Goal: Task Accomplishment & Management: Manage account settings

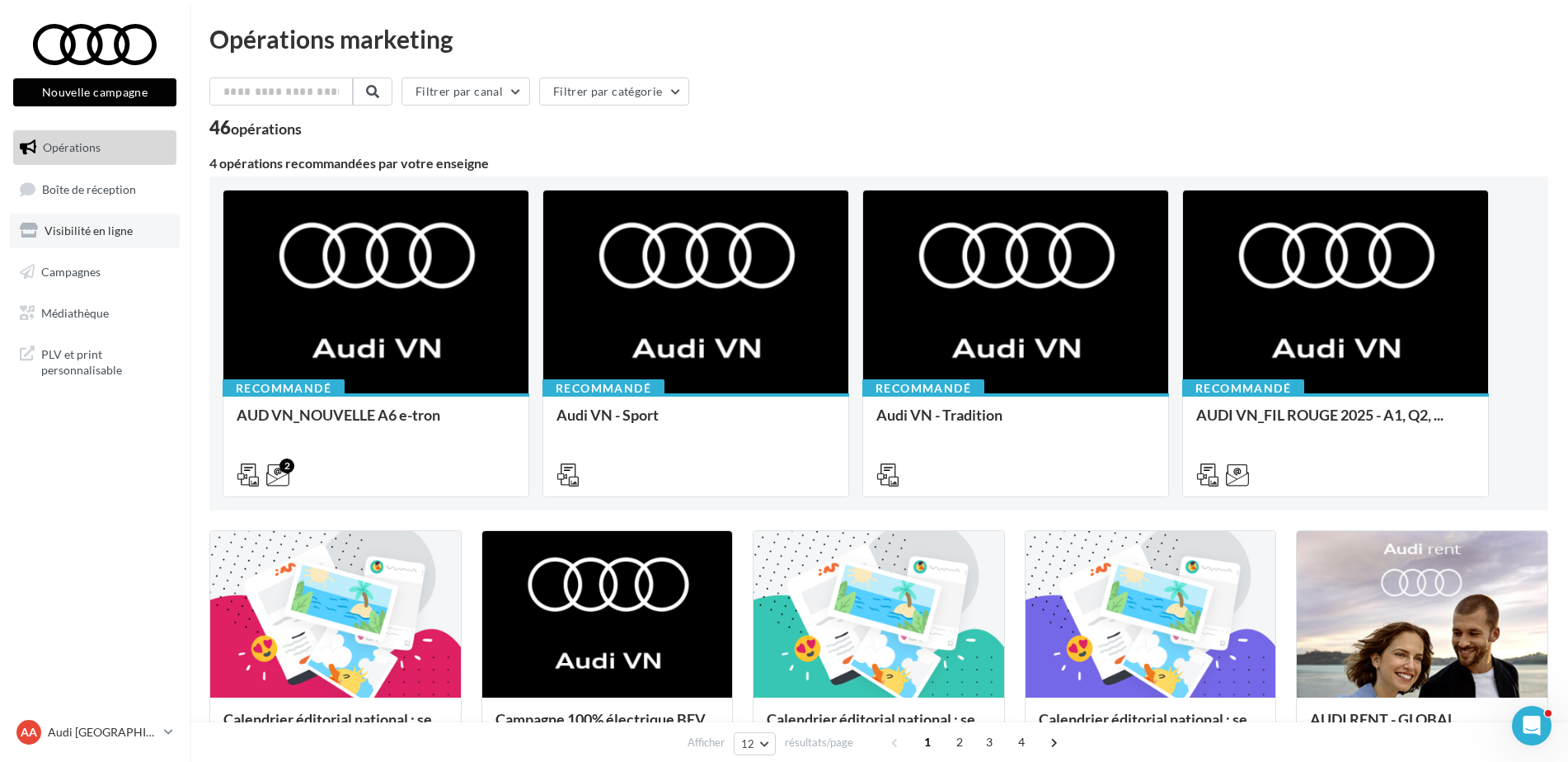
click at [127, 229] on span "Visibilité en ligne" at bounding box center [88, 230] width 88 height 15
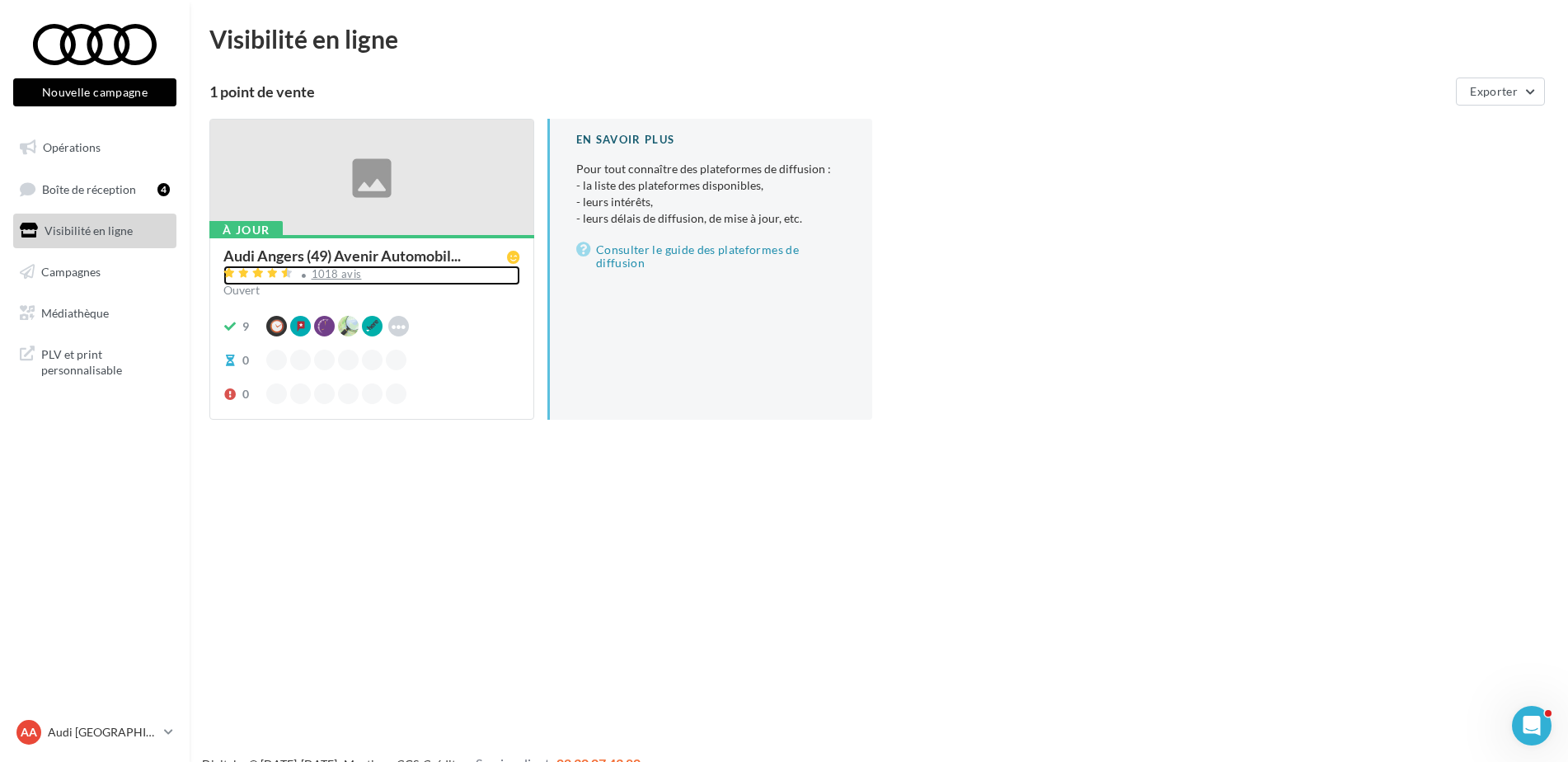
click at [333, 272] on div "1018 avis" at bounding box center [336, 274] width 50 height 11
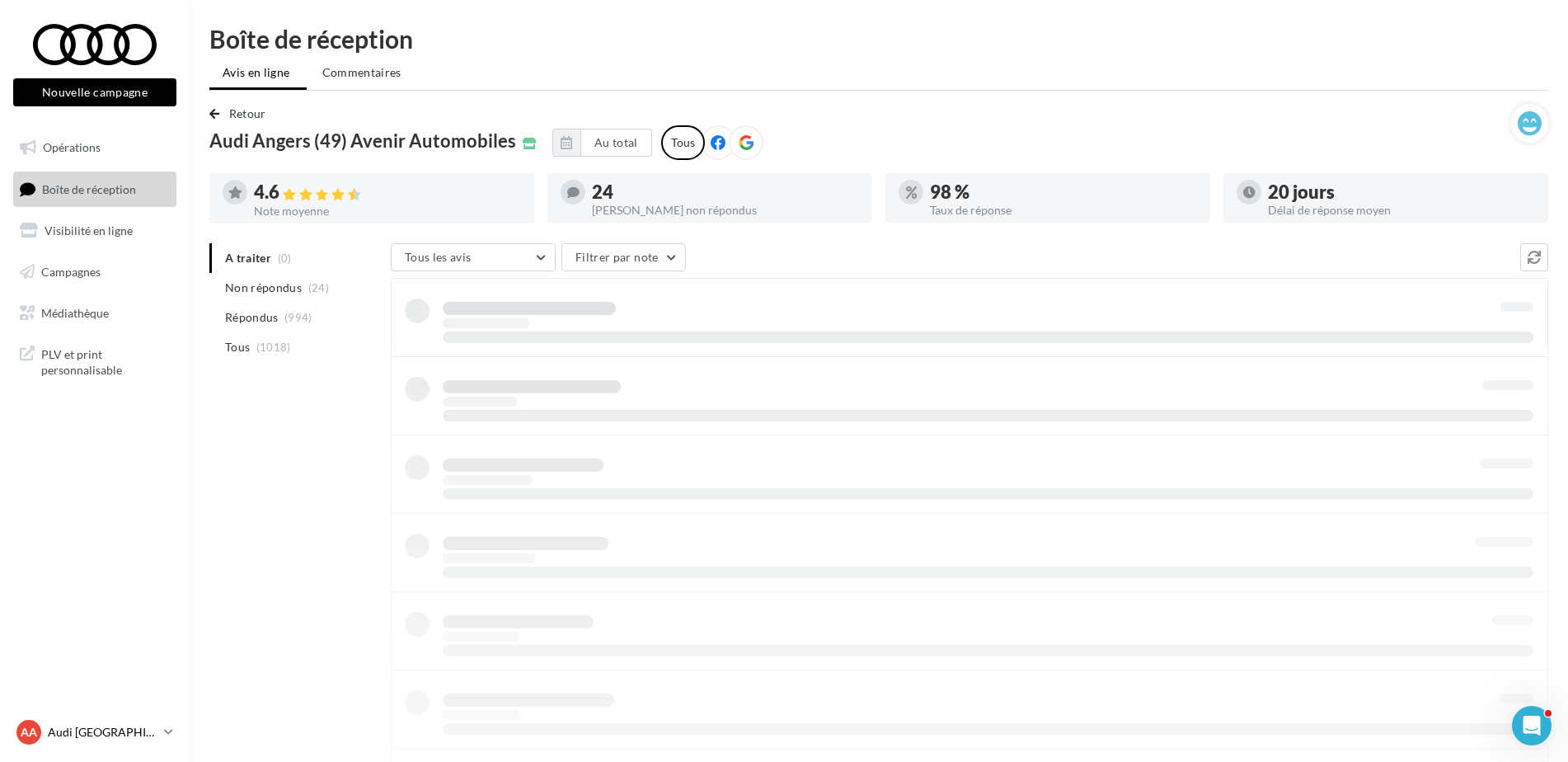
drag, startPoint x: 0, startPoint y: 0, endPoint x: 88, endPoint y: 725, distance: 730.3
click at [88, 725] on p "Audi [GEOGRAPHIC_DATA]" at bounding box center [102, 732] width 109 height 16
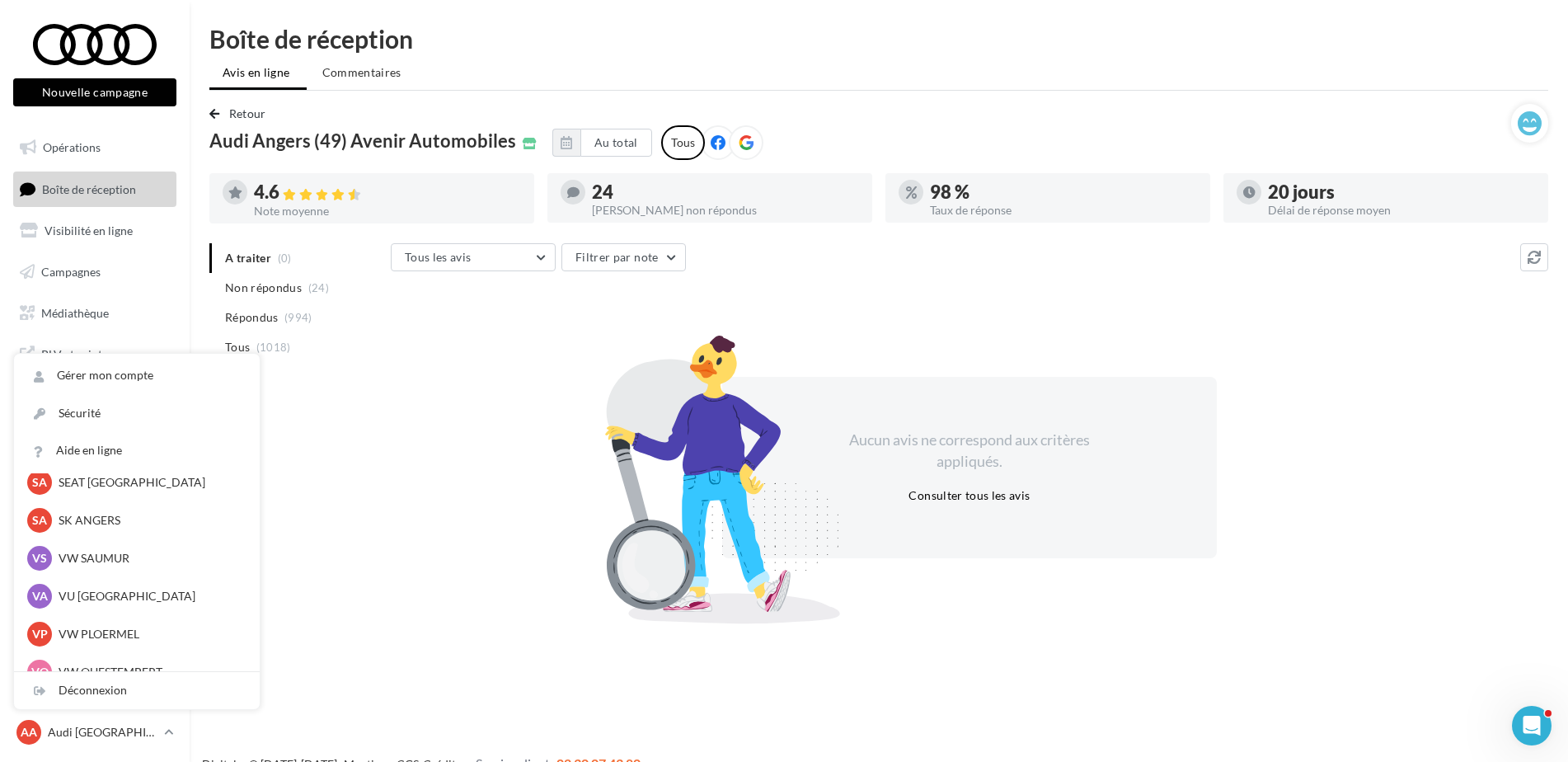
scroll to position [152, 0]
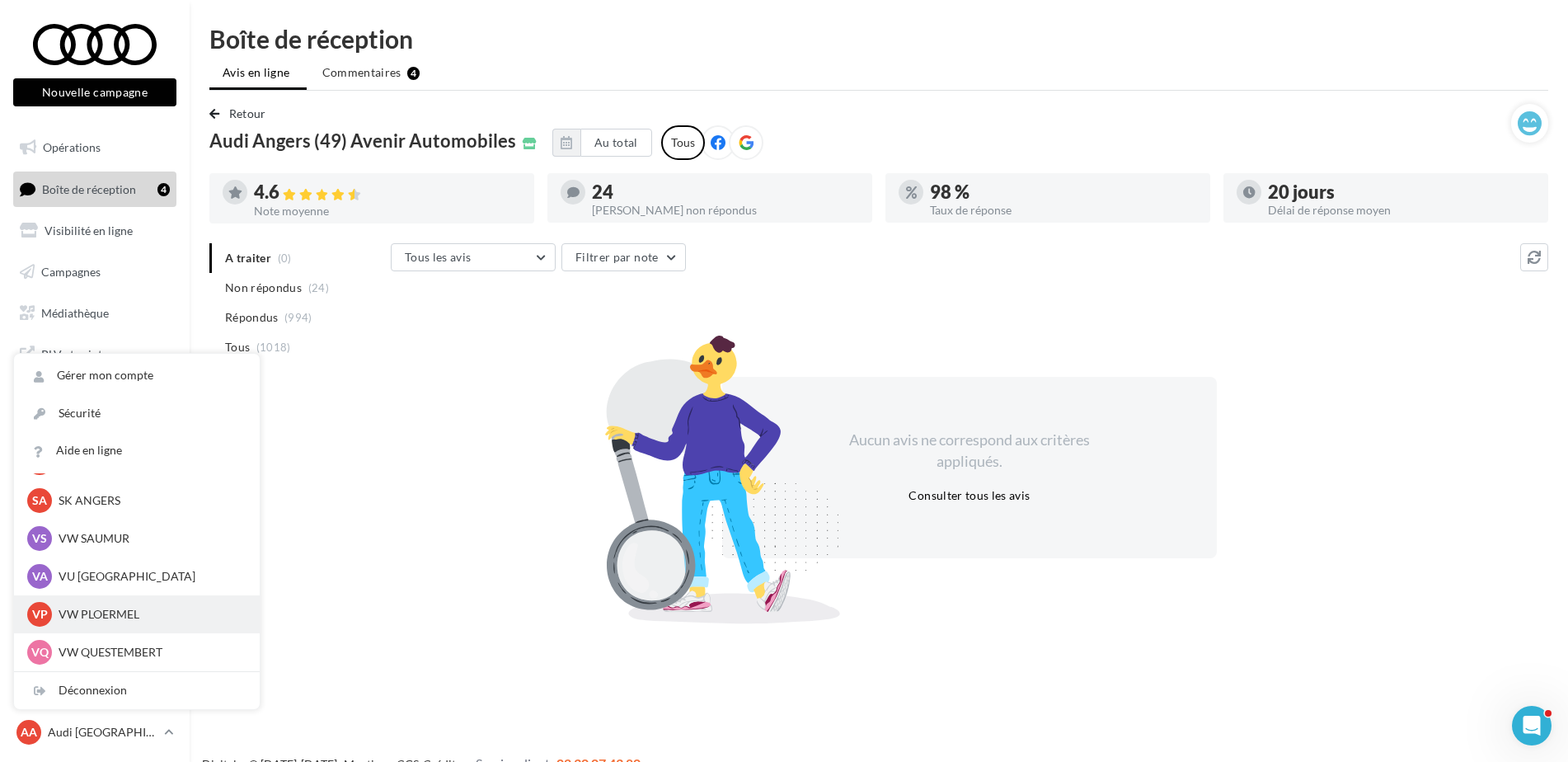
click at [100, 616] on p "VW PLOERMEL" at bounding box center [150, 614] width 182 height 16
